Goal: Obtain resource: Download file/media

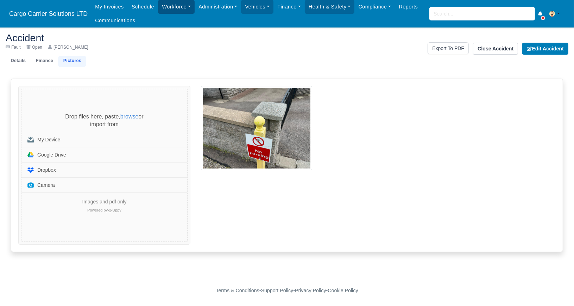
click at [166, 10] on link "Workforce" at bounding box center [176, 7] width 37 height 14
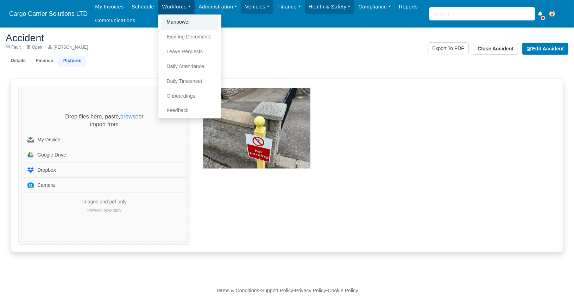
click at [170, 19] on link "Manpower" at bounding box center [189, 22] width 57 height 15
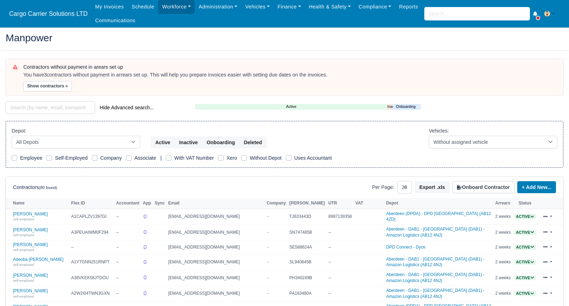
select select "25"
click at [39, 106] on input "search" at bounding box center [50, 107] width 89 height 13
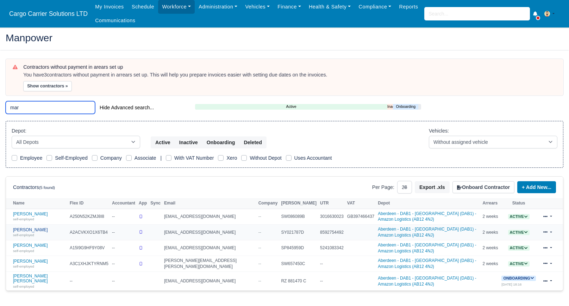
type input "mar"
click at [40, 229] on link "Mariusz Hamera self-employed" at bounding box center [39, 232] width 53 height 10
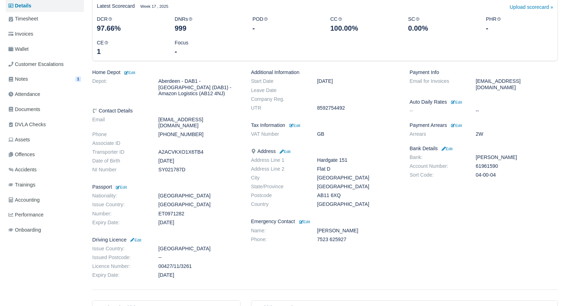
scroll to position [106, 0]
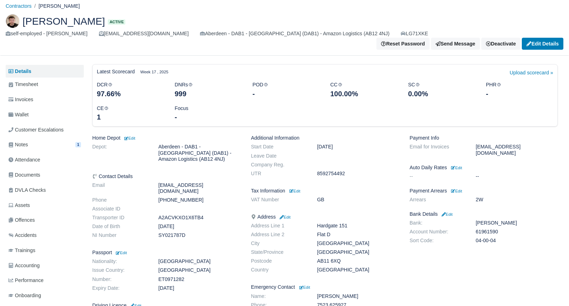
scroll to position [0, 0]
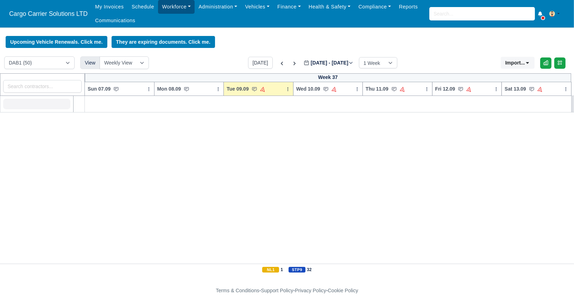
click at [172, 10] on link "Workforce" at bounding box center [176, 7] width 37 height 14
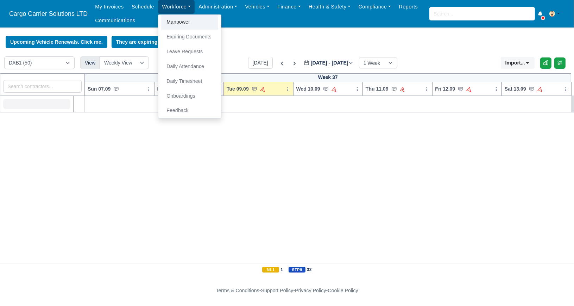
click at [177, 20] on link "Manpower" at bounding box center [189, 22] width 57 height 15
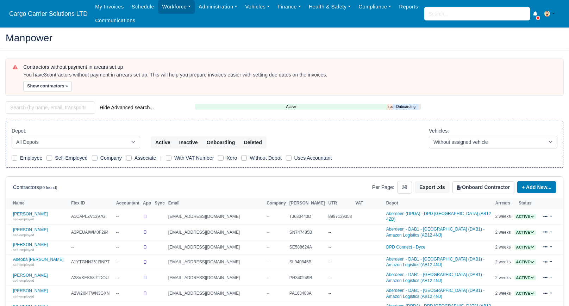
select select "25"
click at [49, 140] on select "All Depots Aberdeen - DAB1 - Aberdeen (DAB1) - Amazon Logistics (AB12 4NJ) Aber…" at bounding box center [76, 142] width 129 height 13
select select "3"
click at [12, 136] on select "All Depots Aberdeen - DAB1 - Aberdeen (DAB1) - Amazon Logistics (AB12 4NJ) Aber…" at bounding box center [76, 142] width 129 height 13
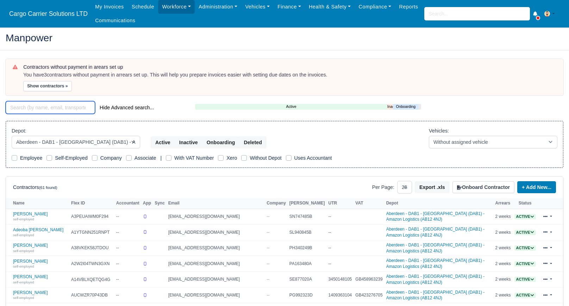
click at [67, 106] on input "search" at bounding box center [50, 107] width 89 height 13
type input "edward"
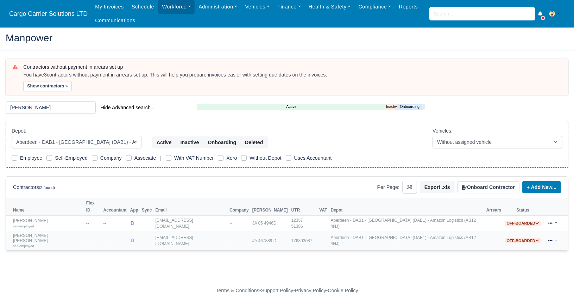
click at [44, 233] on link "Edward Stanley Clements self-employed" at bounding box center [48, 240] width 70 height 15
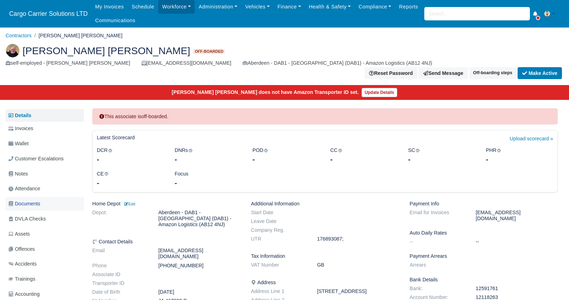
click at [37, 200] on span "Documents" at bounding box center [24, 204] width 32 height 8
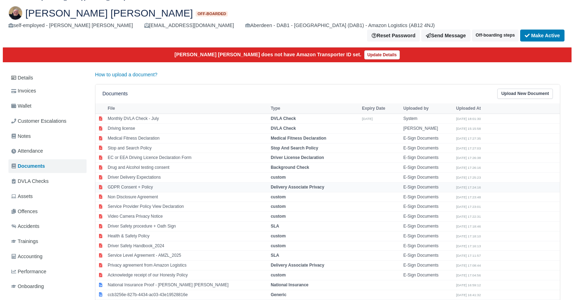
scroll to position [83, 0]
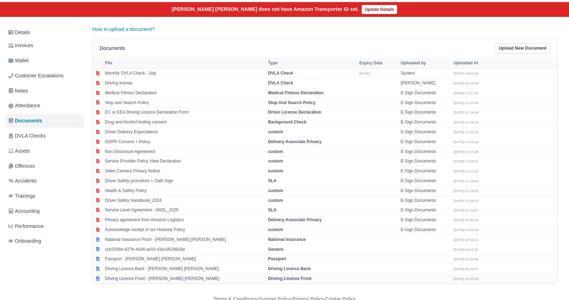
click at [129, 274] on td "Driving Licence Front - [PERSON_NAME] [PERSON_NAME]" at bounding box center [184, 279] width 163 height 10
select select "driving-licence-front"
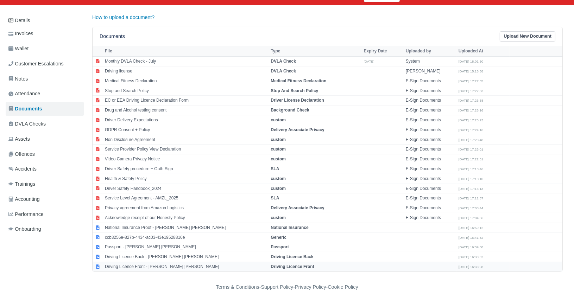
scroll to position [0, 7]
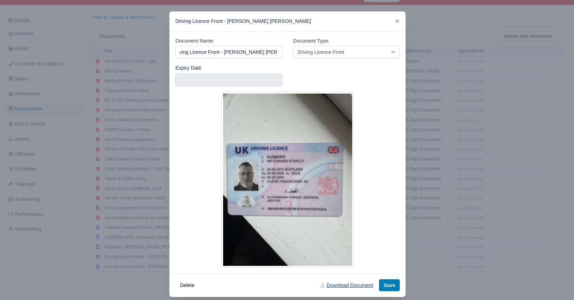
click at [337, 287] on link "Download Document" at bounding box center [347, 286] width 62 height 12
drag, startPoint x: 562, startPoint y: 112, endPoint x: 557, endPoint y: 110, distance: 4.7
click at [562, 112] on div at bounding box center [287, 150] width 574 height 300
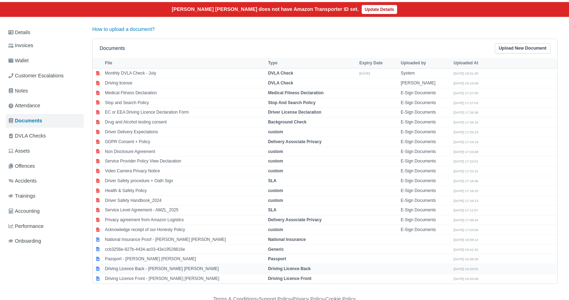
click at [172, 264] on td "Driving Licence Back - [PERSON_NAME] [PERSON_NAME]" at bounding box center [184, 269] width 163 height 10
select select "driving-licence-back"
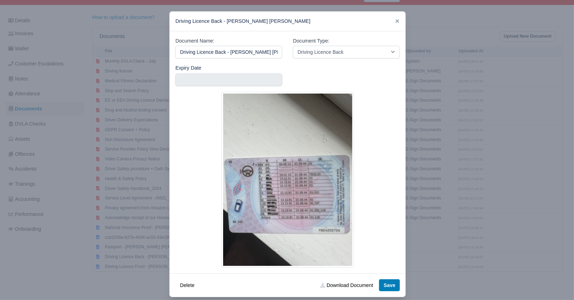
scroll to position [0, 6]
click at [337, 117] on img at bounding box center [287, 180] width 133 height 176
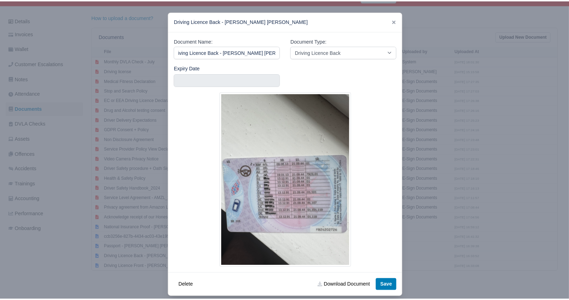
scroll to position [0, 0]
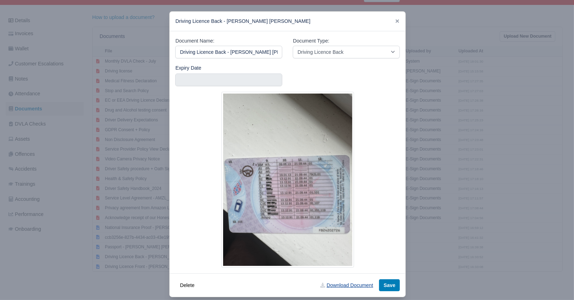
click at [354, 287] on link "Download Document" at bounding box center [347, 286] width 62 height 12
click at [332, 22] on div "Driving Licence Back - Edward Stanley Clements" at bounding box center [288, 22] width 236 height 20
click at [392, 21] on div "Driving Licence Back - Edward Stanley Clements" at bounding box center [288, 22] width 236 height 20
click at [396, 22] on icon at bounding box center [398, 21] width 4 height 4
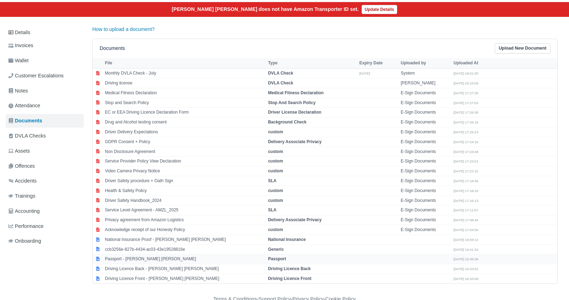
click at [163, 255] on td "Passport - Edward Stanley Clements" at bounding box center [184, 260] width 163 height 10
select select "passport"
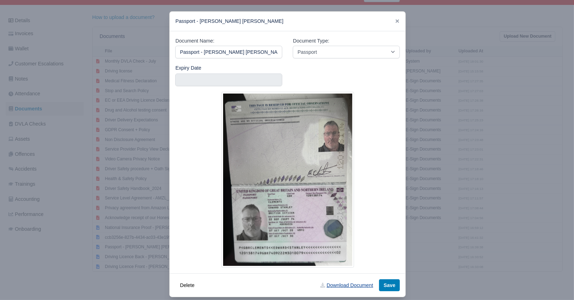
click at [354, 287] on link "Download Document" at bounding box center [347, 286] width 62 height 12
click at [250, 191] on img at bounding box center [287, 180] width 133 height 176
click at [397, 22] on icon at bounding box center [397, 21] width 5 height 5
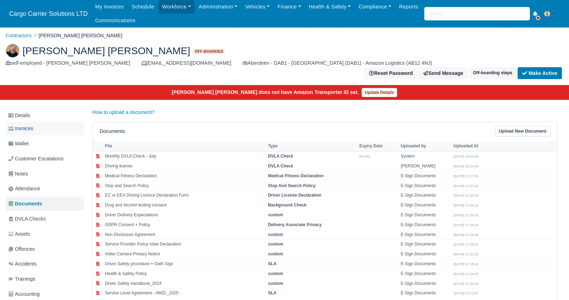
click at [31, 125] on span "Invoices" at bounding box center [20, 129] width 25 height 8
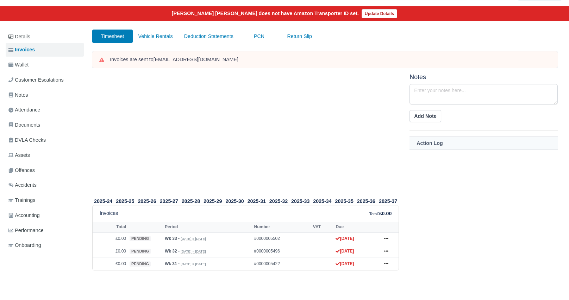
scroll to position [83, 0]
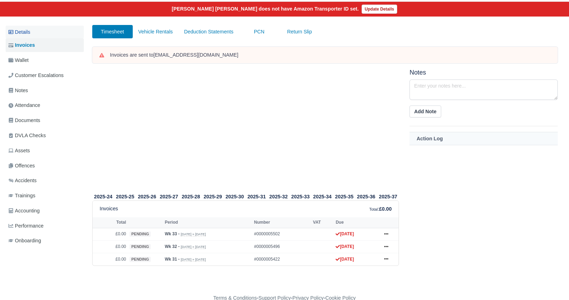
click at [19, 26] on link "Details" at bounding box center [45, 32] width 78 height 13
